Goal: Find specific page/section: Find specific page/section

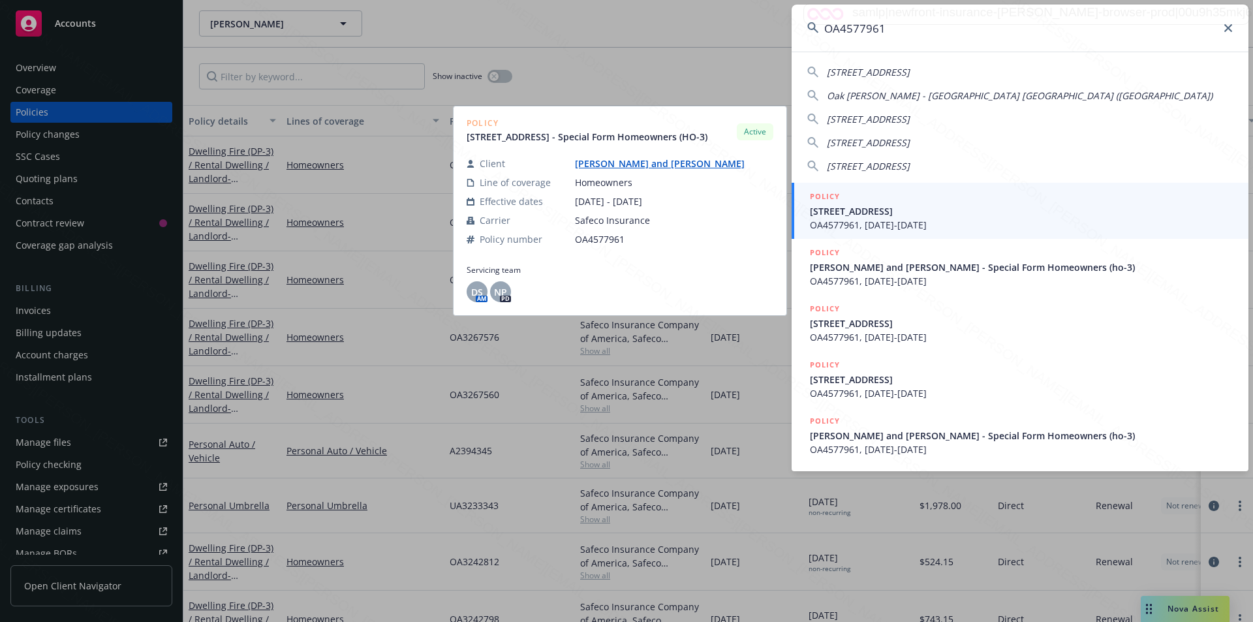
type input "OA4577961"
click at [909, 224] on span "OA4577961, [DATE]-[DATE]" at bounding box center [1021, 225] width 423 height 14
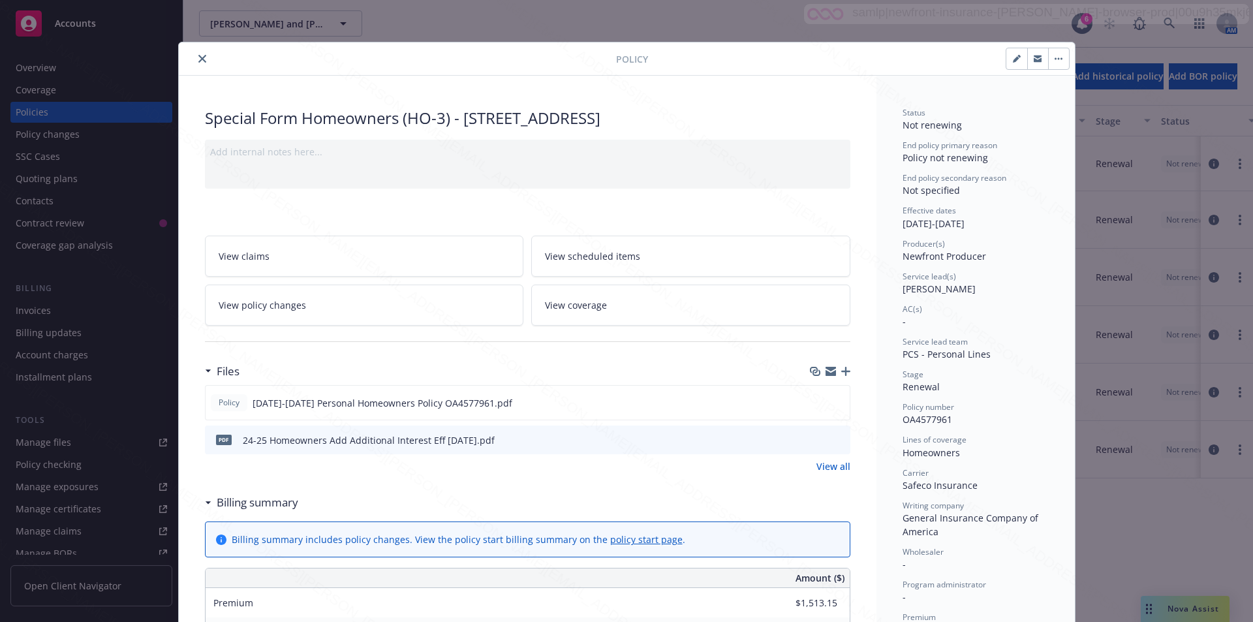
click at [198, 59] on icon "close" at bounding box center [202, 59] width 8 height 8
